Goal: Task Accomplishment & Management: Complete application form

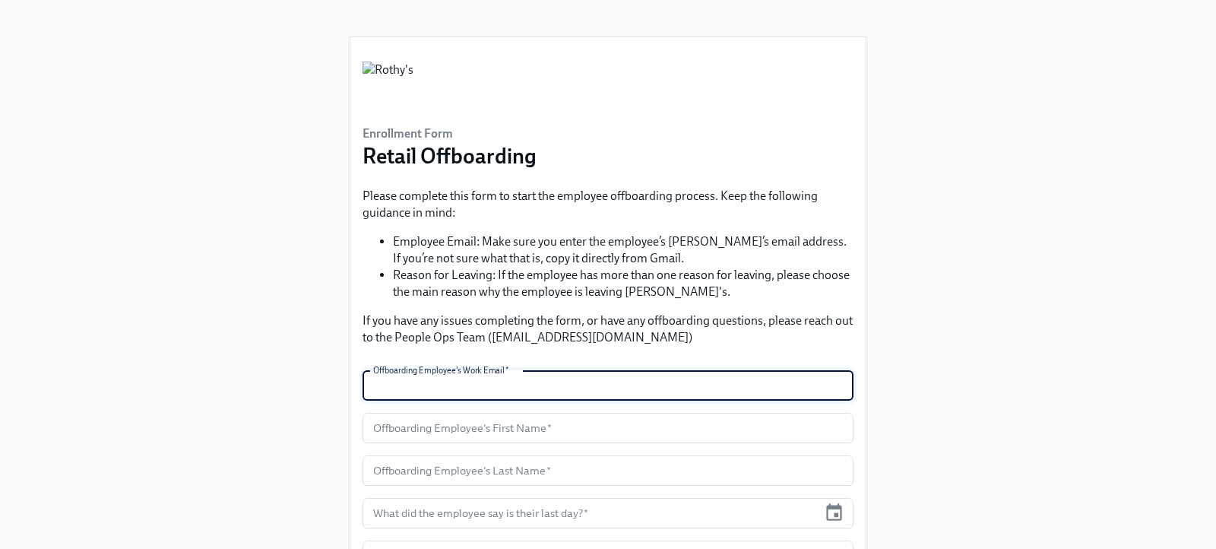
click at [460, 389] on input "text" at bounding box center [608, 385] width 491 height 30
type input "[EMAIL_ADDRESS][DOMAIN_NAME]"
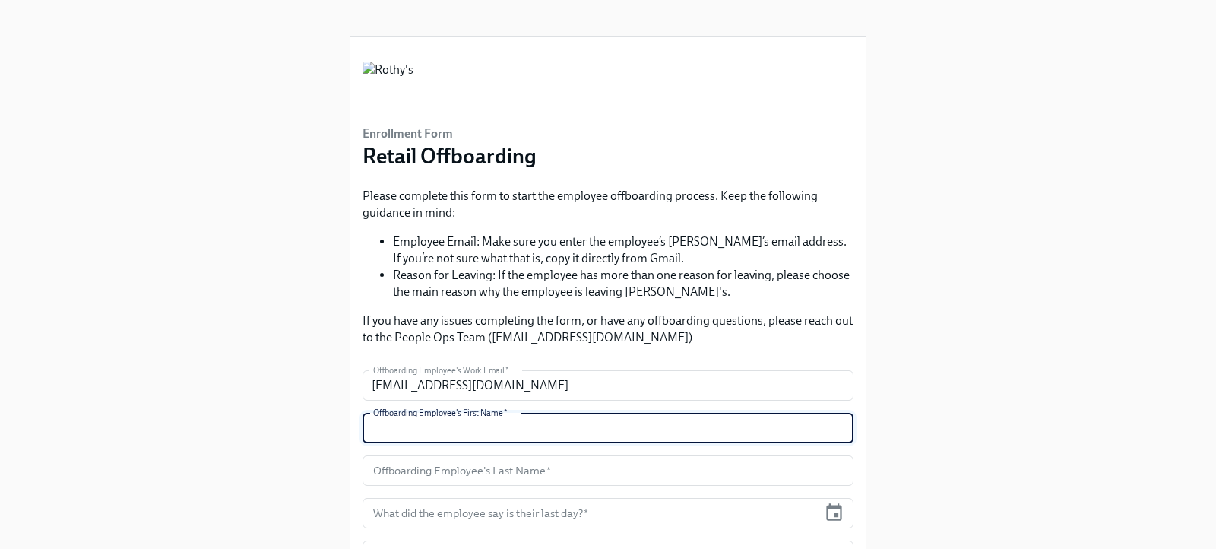
click at [433, 423] on input "text" at bounding box center [608, 428] width 491 height 30
type input "Sybree"
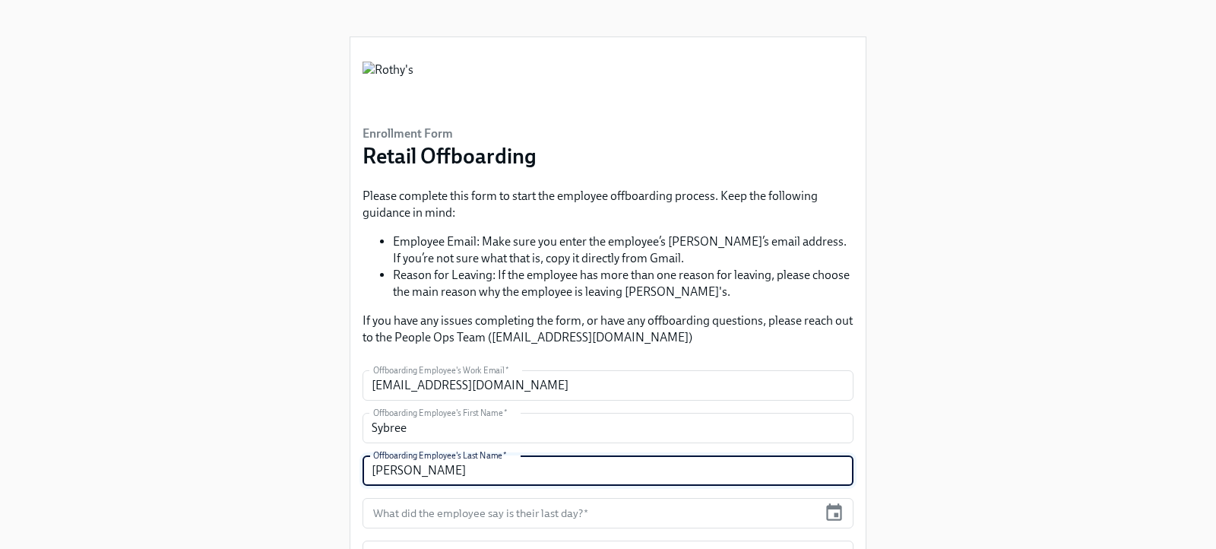
type input "[PERSON_NAME]"
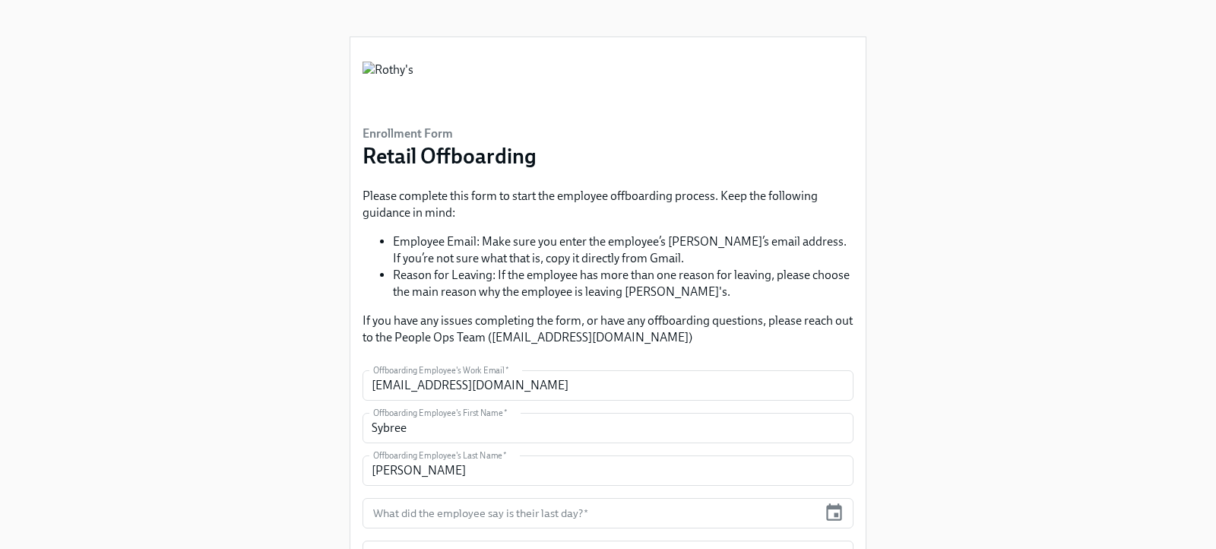
click at [554, 531] on form "Offboarding Employee's Work Email   * [EMAIL_ADDRESS][DOMAIN_NAME] Offboarding …" at bounding box center [608, 513] width 491 height 286
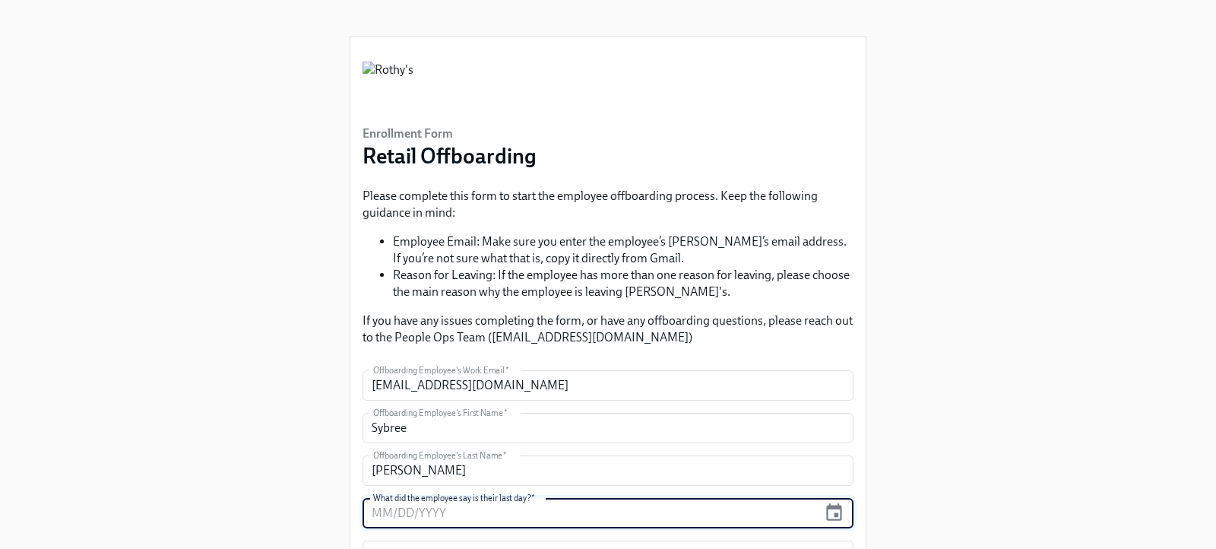
click at [551, 513] on input "text" at bounding box center [590, 513] width 455 height 30
type input "[DATE]"
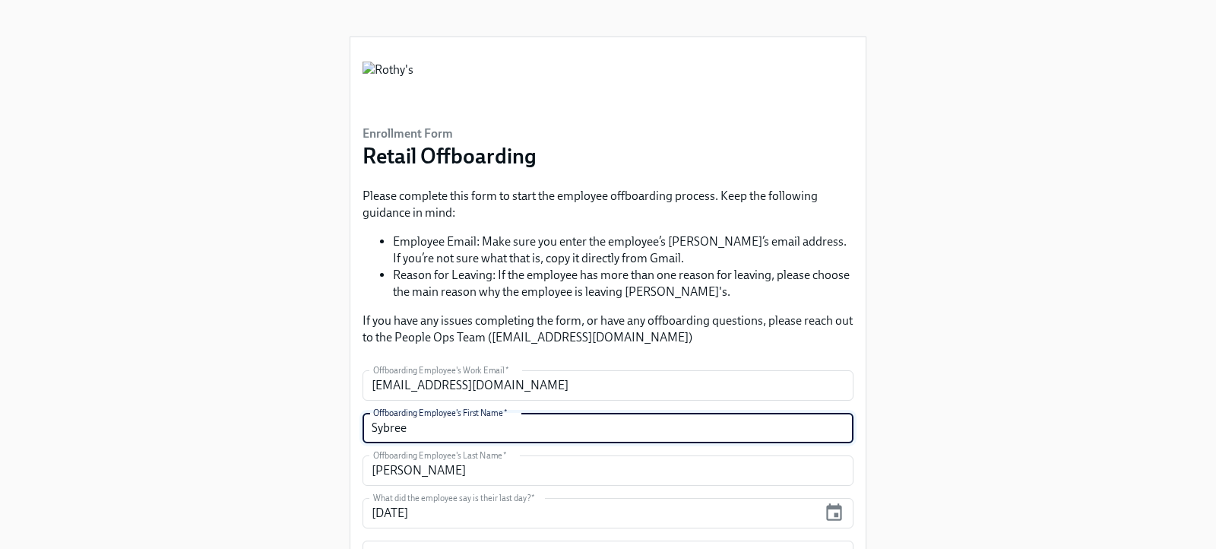
click at [718, 435] on input "Sybree" at bounding box center [608, 428] width 491 height 30
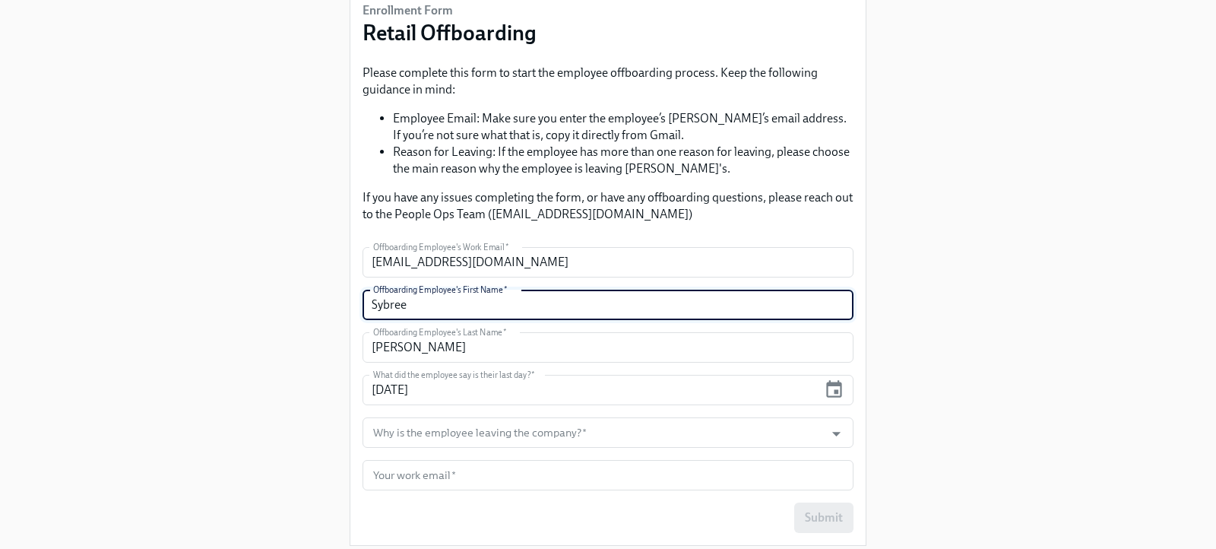
scroll to position [126, 0]
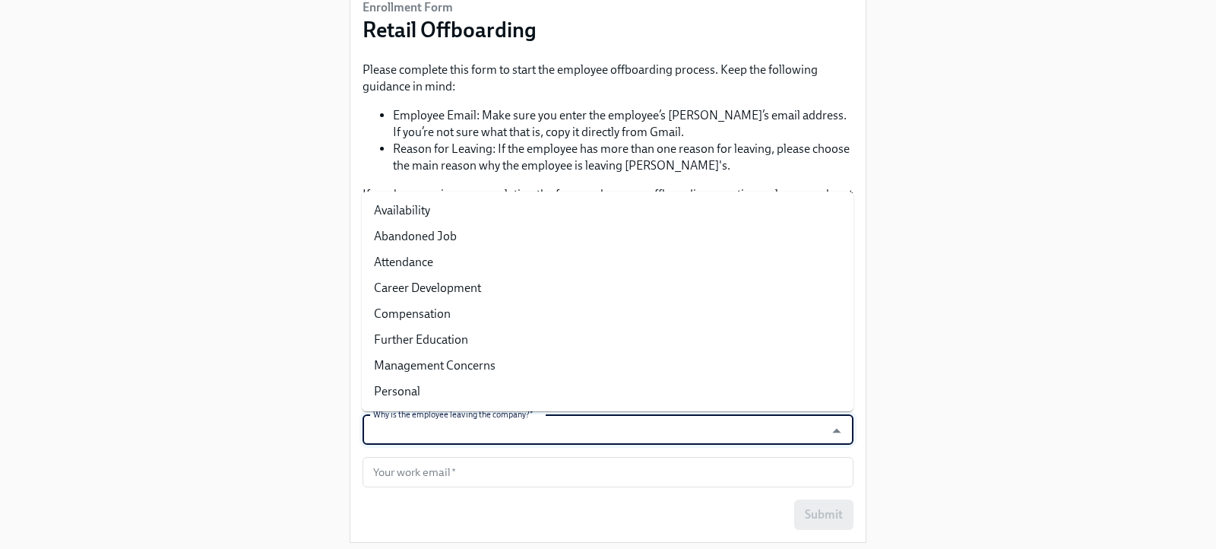
click at [589, 435] on input "Why is the employee leaving the company?   *" at bounding box center [593, 429] width 447 height 30
click at [842, 430] on icon "Close" at bounding box center [836, 430] width 21 height 21
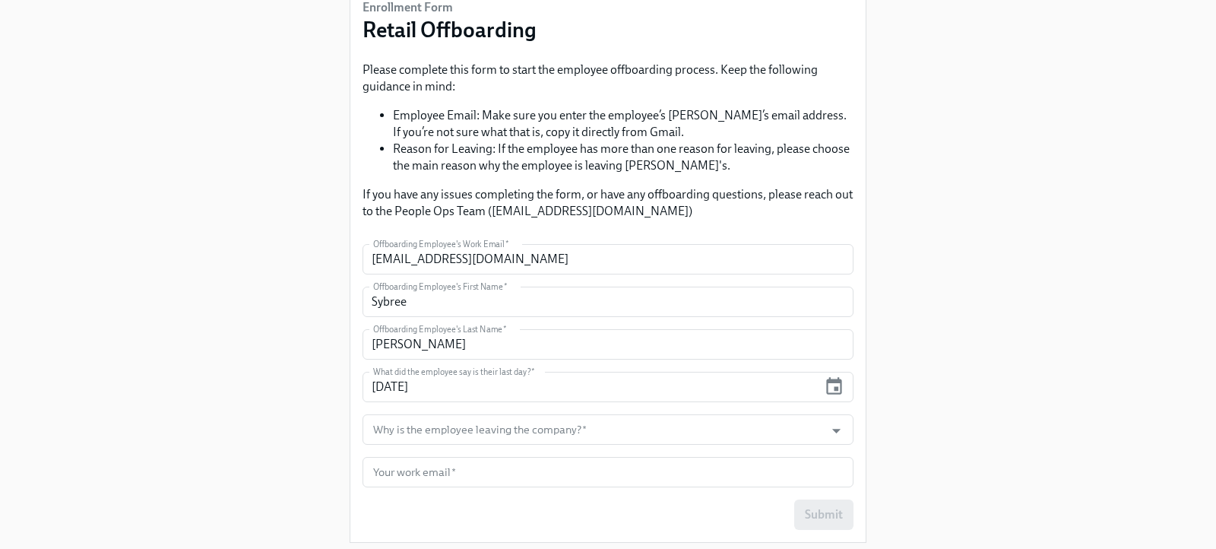
click at [807, 365] on form "Offboarding Employee's Work Email   * [EMAIL_ADDRESS][DOMAIN_NAME] Offboarding …" at bounding box center [608, 387] width 491 height 286
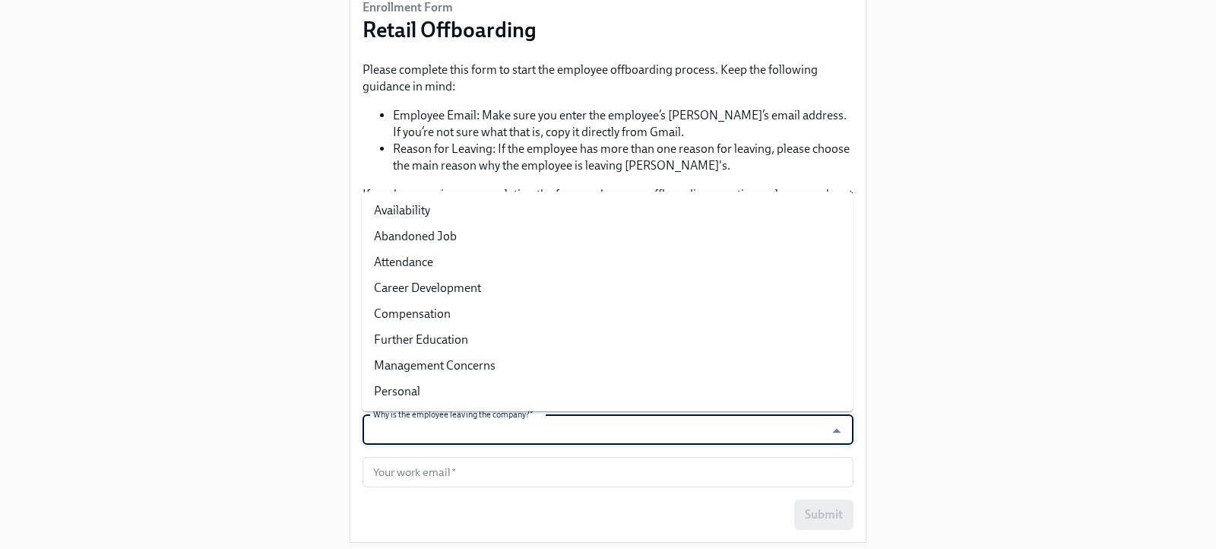
click at [601, 418] on input "Why is the employee leaving the company?   *" at bounding box center [593, 429] width 447 height 30
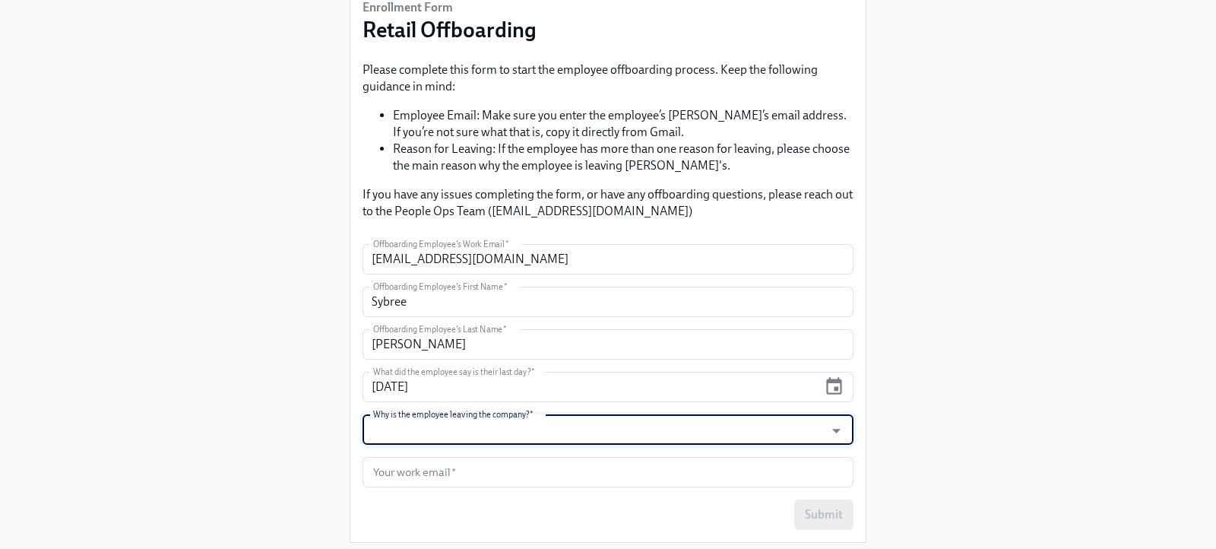
click at [611, 423] on input "Why is the employee leaving the company?   *" at bounding box center [593, 429] width 447 height 30
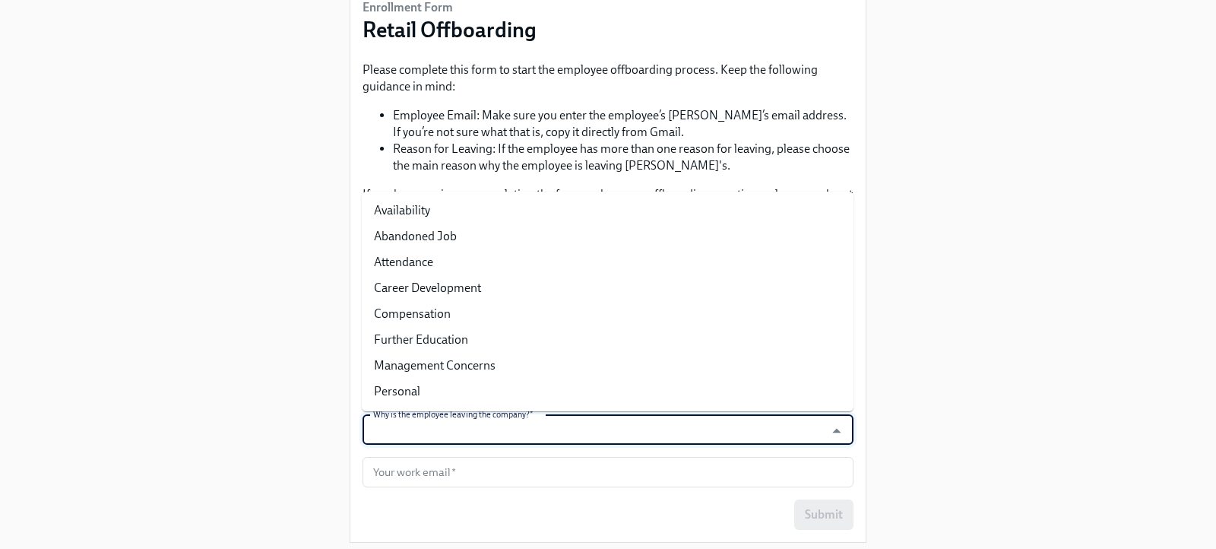
click at [611, 423] on input "Why is the employee leaving the company?   *" at bounding box center [593, 429] width 447 height 30
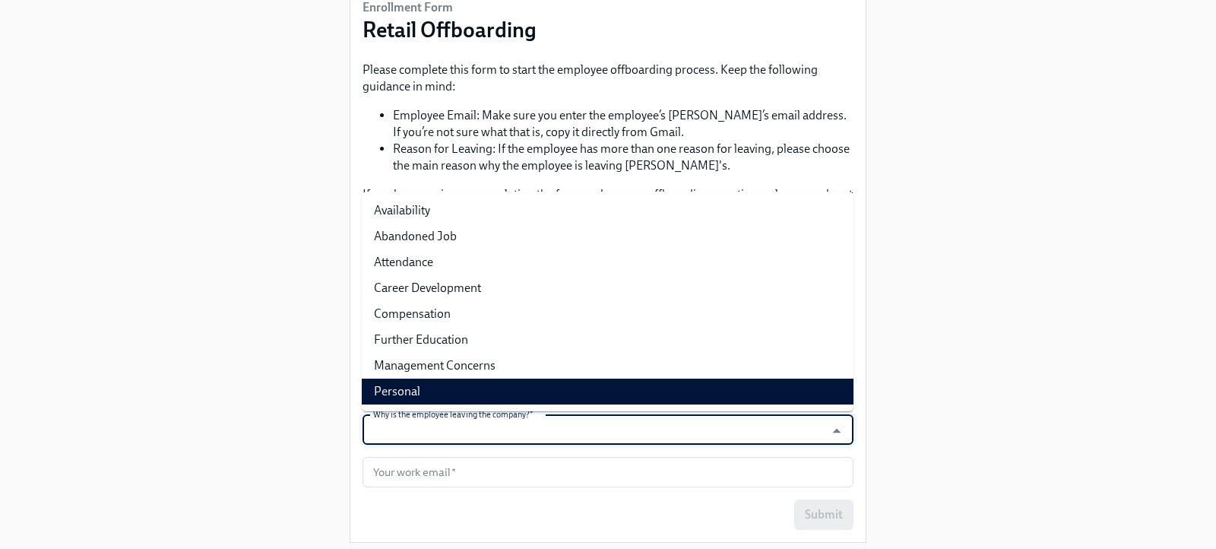
click at [500, 390] on li "Personal" at bounding box center [608, 392] width 492 height 26
type input "Personal"
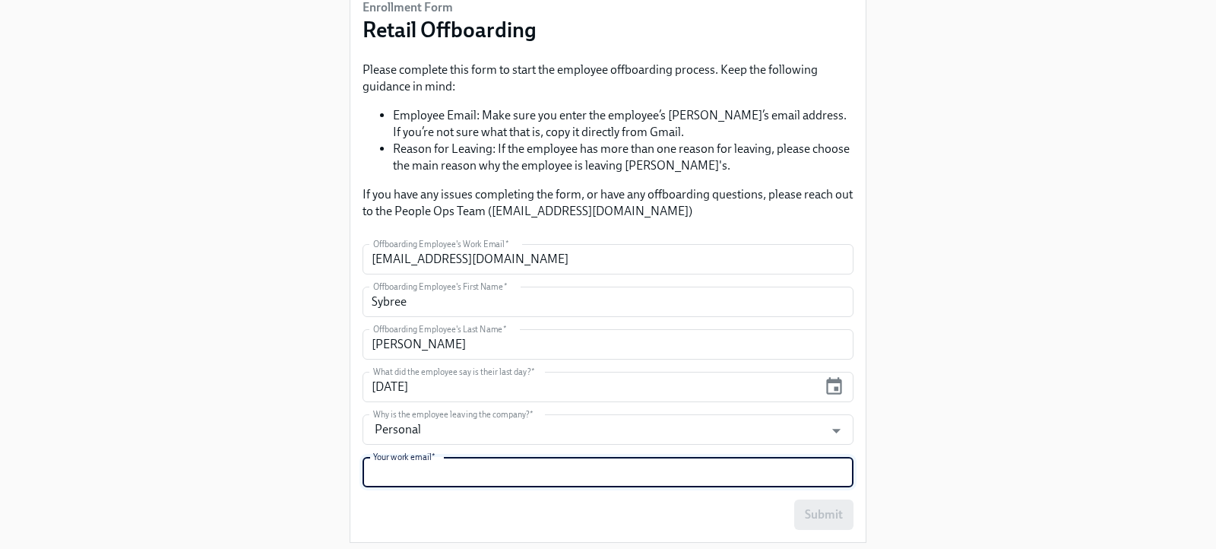
click at [428, 474] on input "text" at bounding box center [608, 472] width 491 height 30
type input "[EMAIL_ADDRESS][DOMAIN_NAME]"
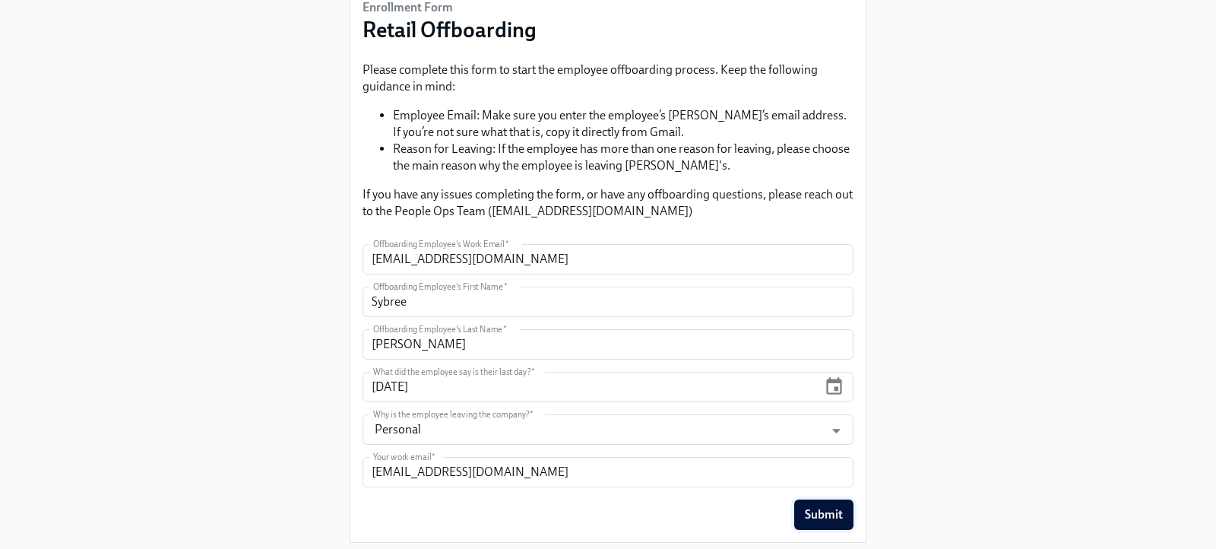
click at [826, 512] on span "Submit" at bounding box center [824, 514] width 38 height 15
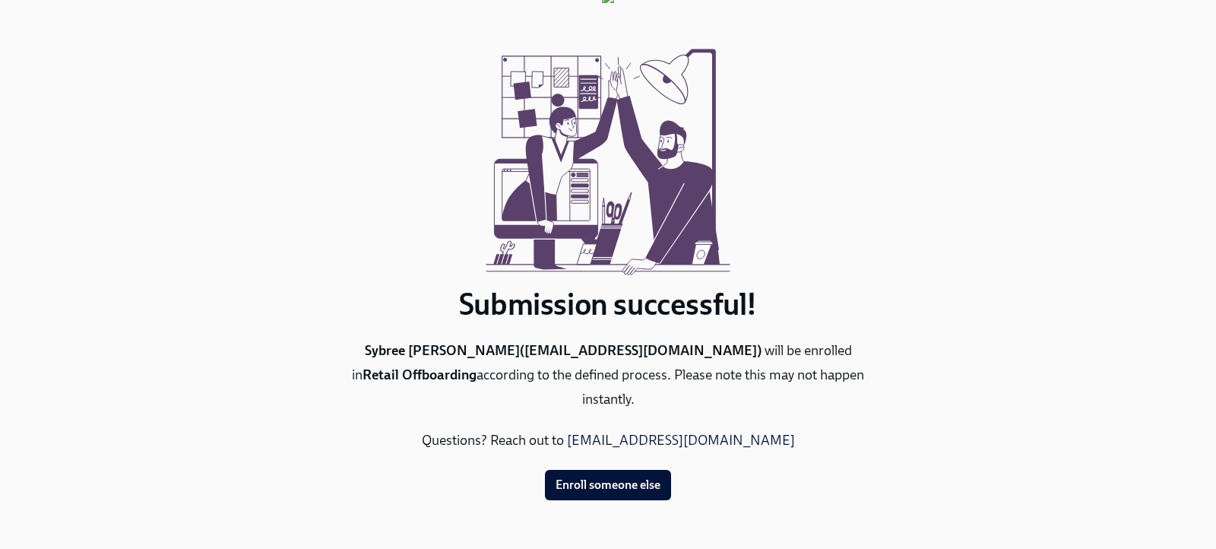
scroll to position [0, 0]
